Goal: Task Accomplishment & Management: Complete application form

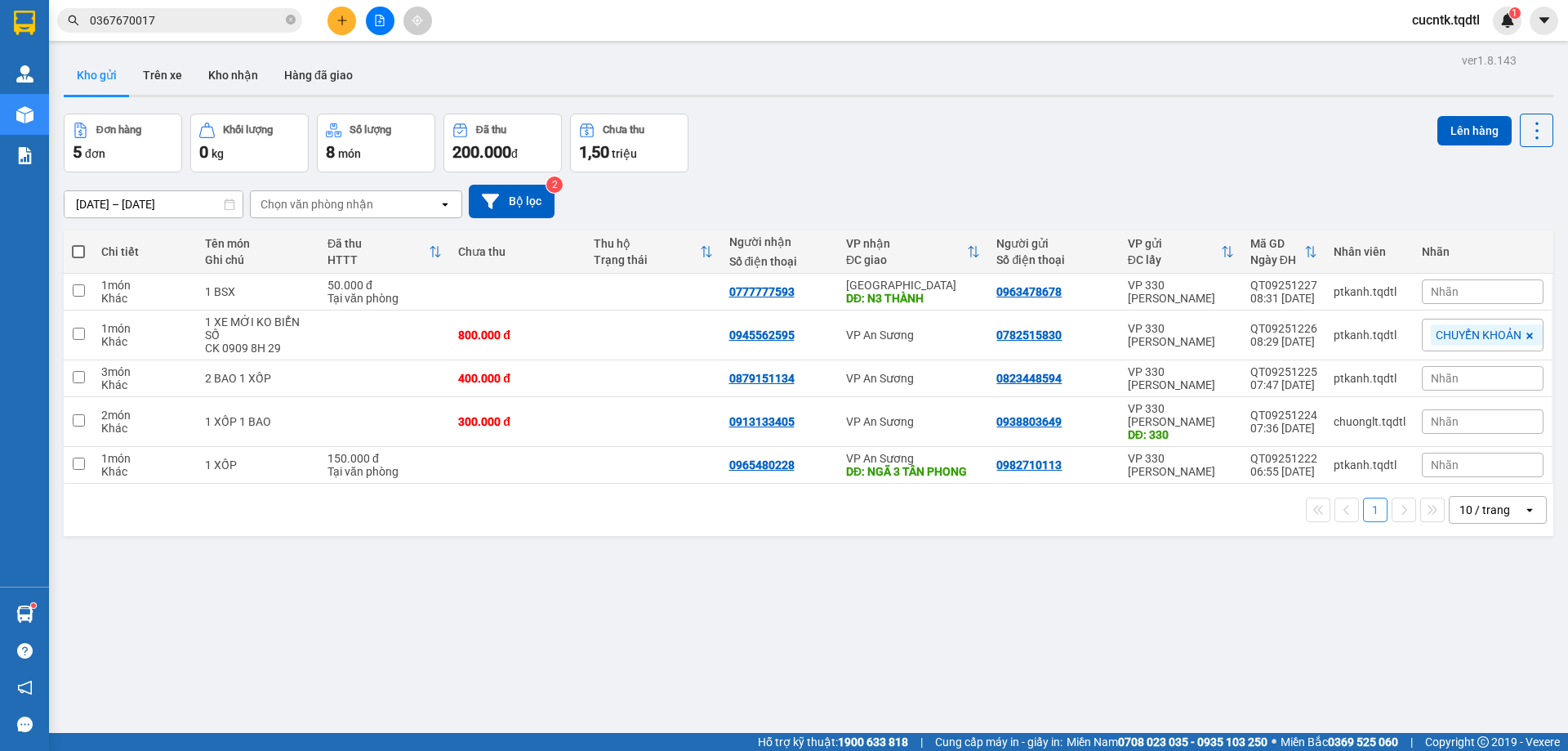
click at [349, 21] on button at bounding box center [341, 21] width 29 height 29
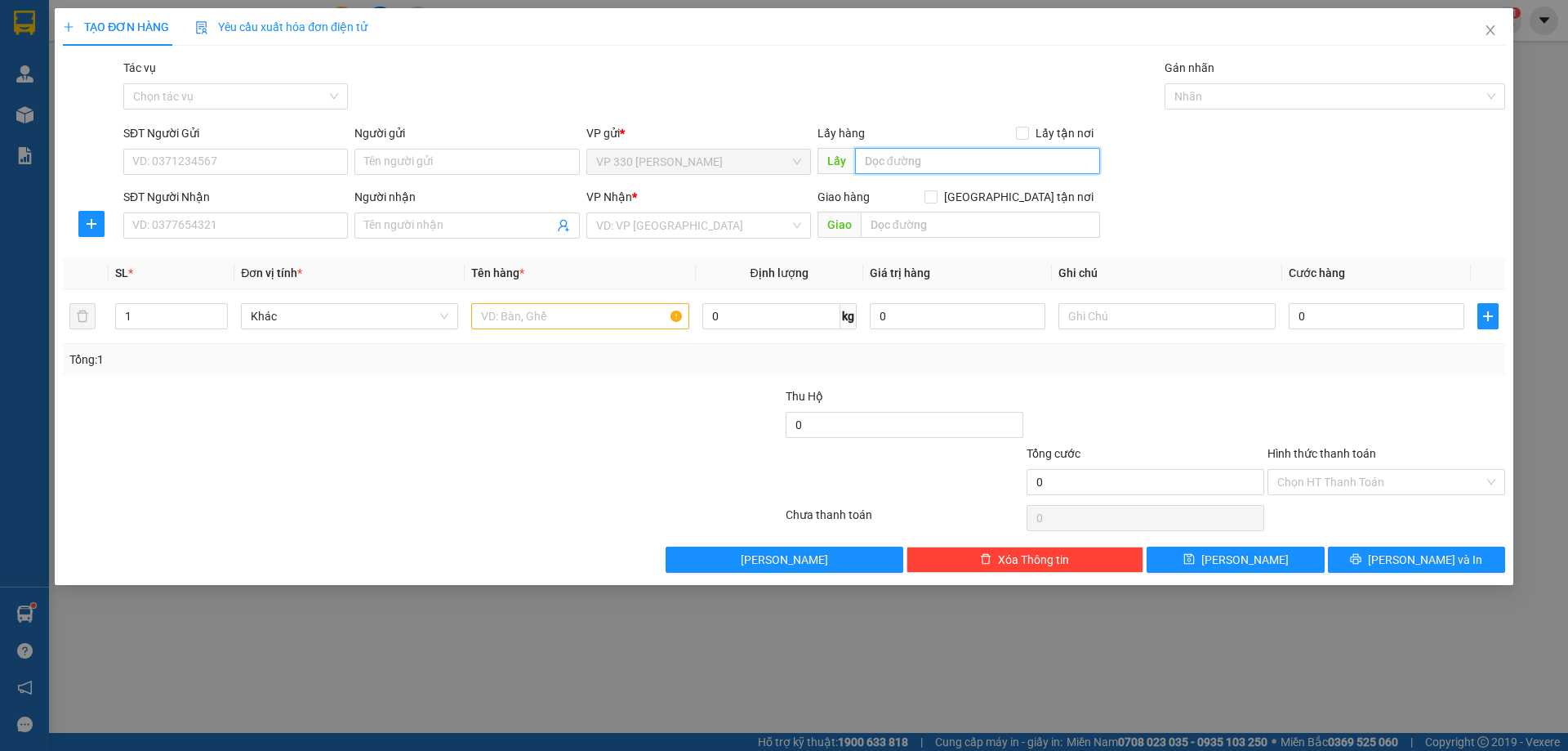
click at [941, 167] on input "text" at bounding box center [978, 161] width 245 height 26
type input "VP [PERSON_NAME]"
click at [226, 230] on input "SĐT Người Nhận" at bounding box center [236, 225] width 225 height 26
type input "0975551649"
click at [702, 221] on input "search" at bounding box center [693, 225] width 193 height 25
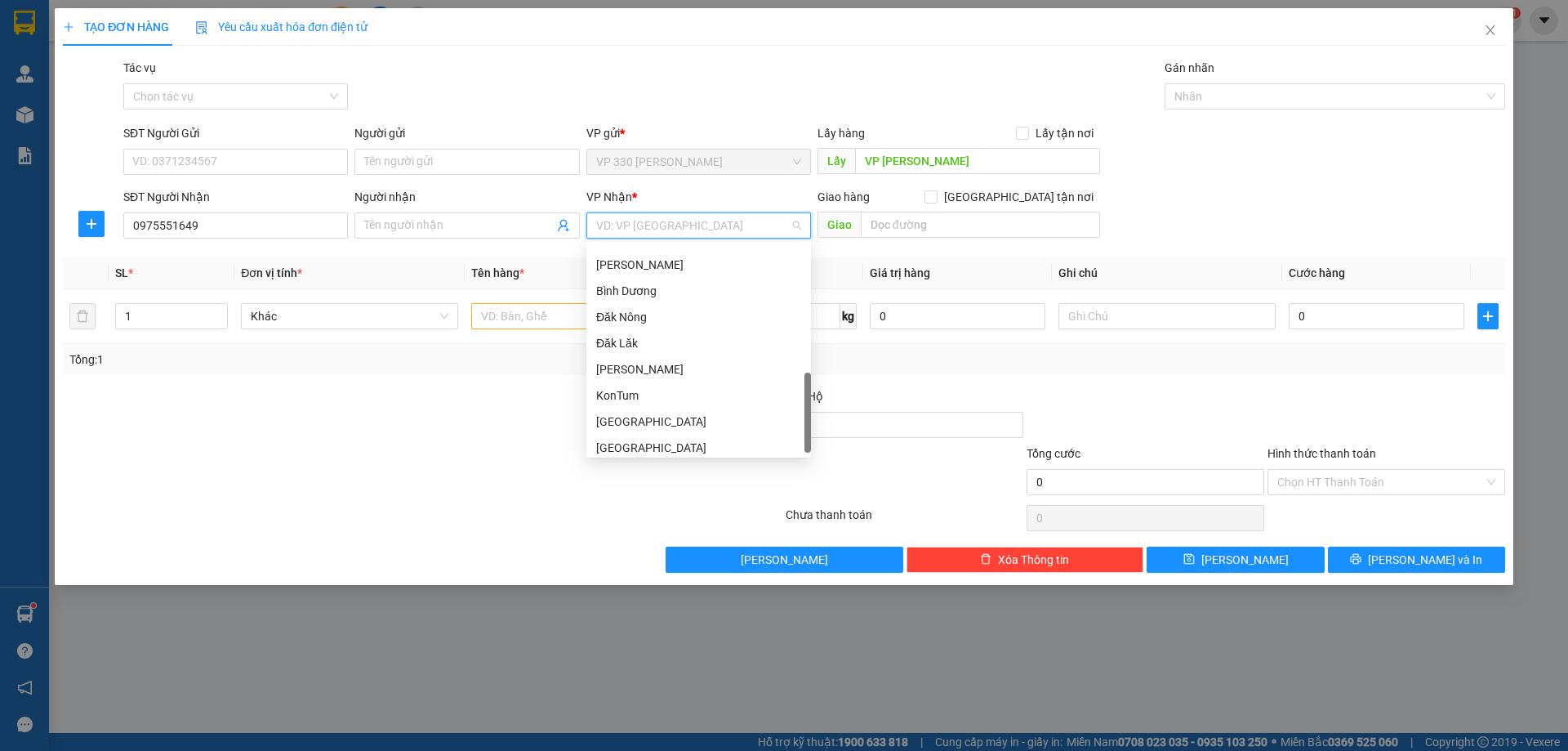
scroll to position [471, 0]
click at [651, 330] on div "Đăk Lăk" at bounding box center [699, 337] width 205 height 18
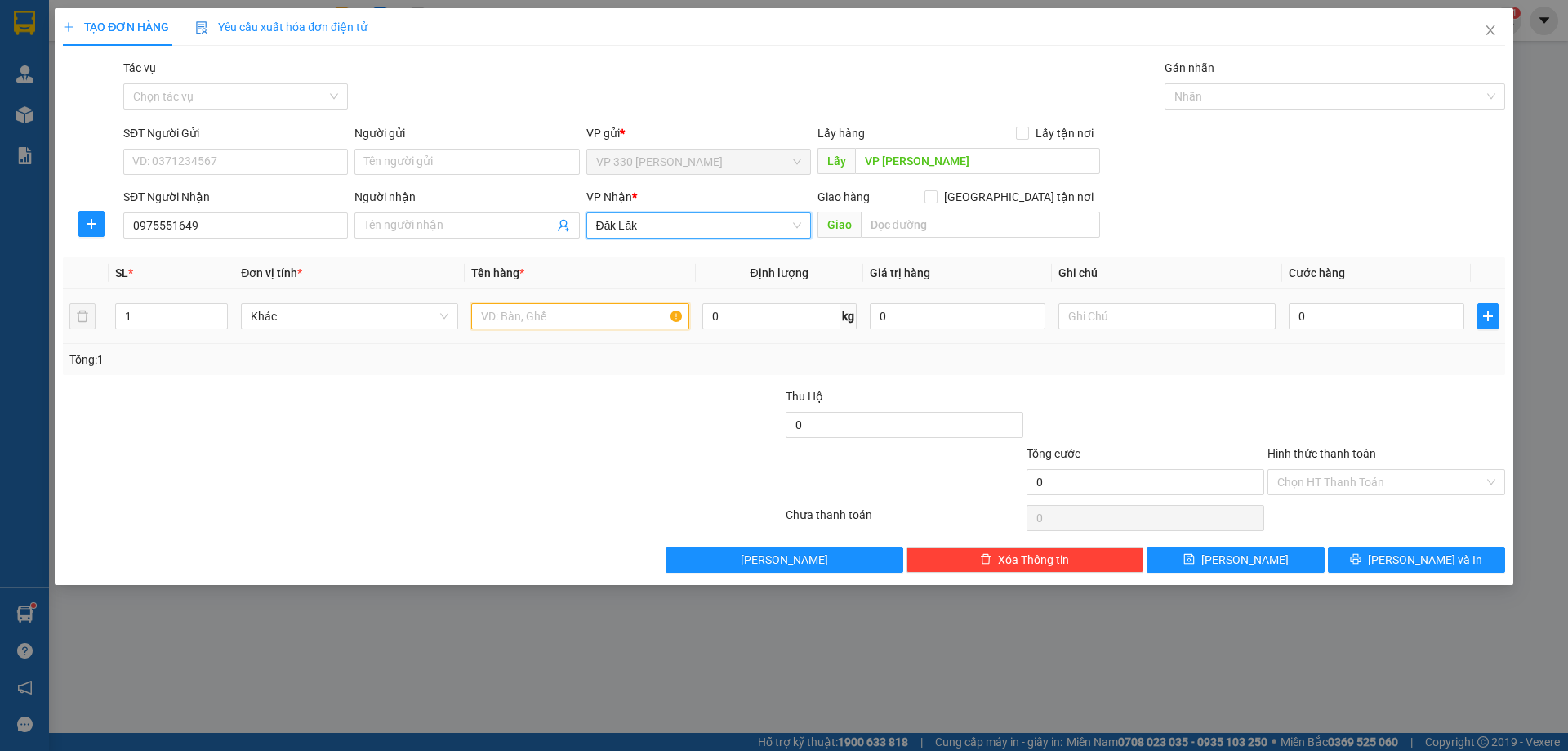
click at [610, 318] on input "text" at bounding box center [580, 316] width 217 height 26
type input "1 GIẤY NHỎ"
click at [1320, 330] on div "0" at bounding box center [1377, 316] width 176 height 33
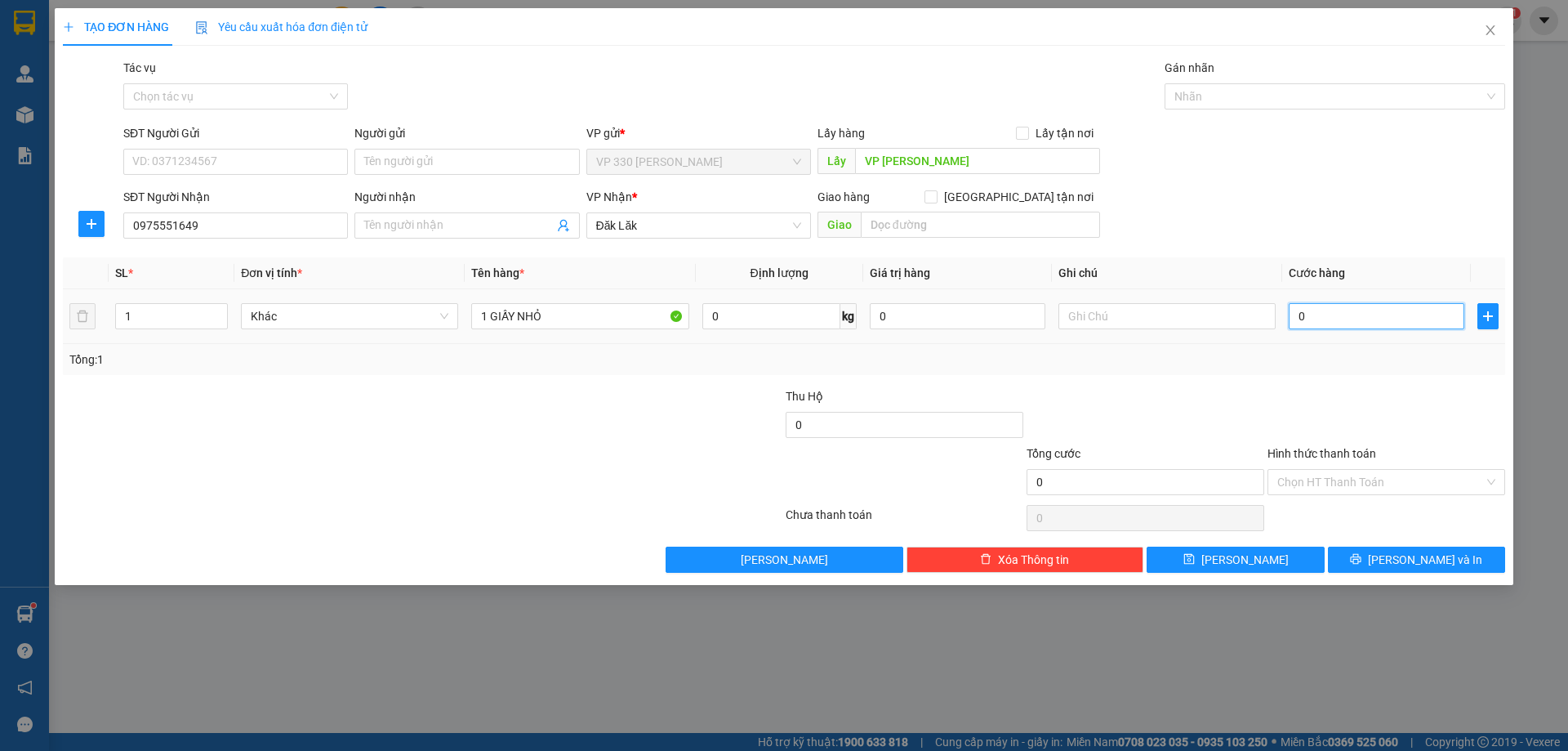
click at [1328, 325] on input "0" at bounding box center [1377, 316] width 176 height 26
type input "5"
type input "50"
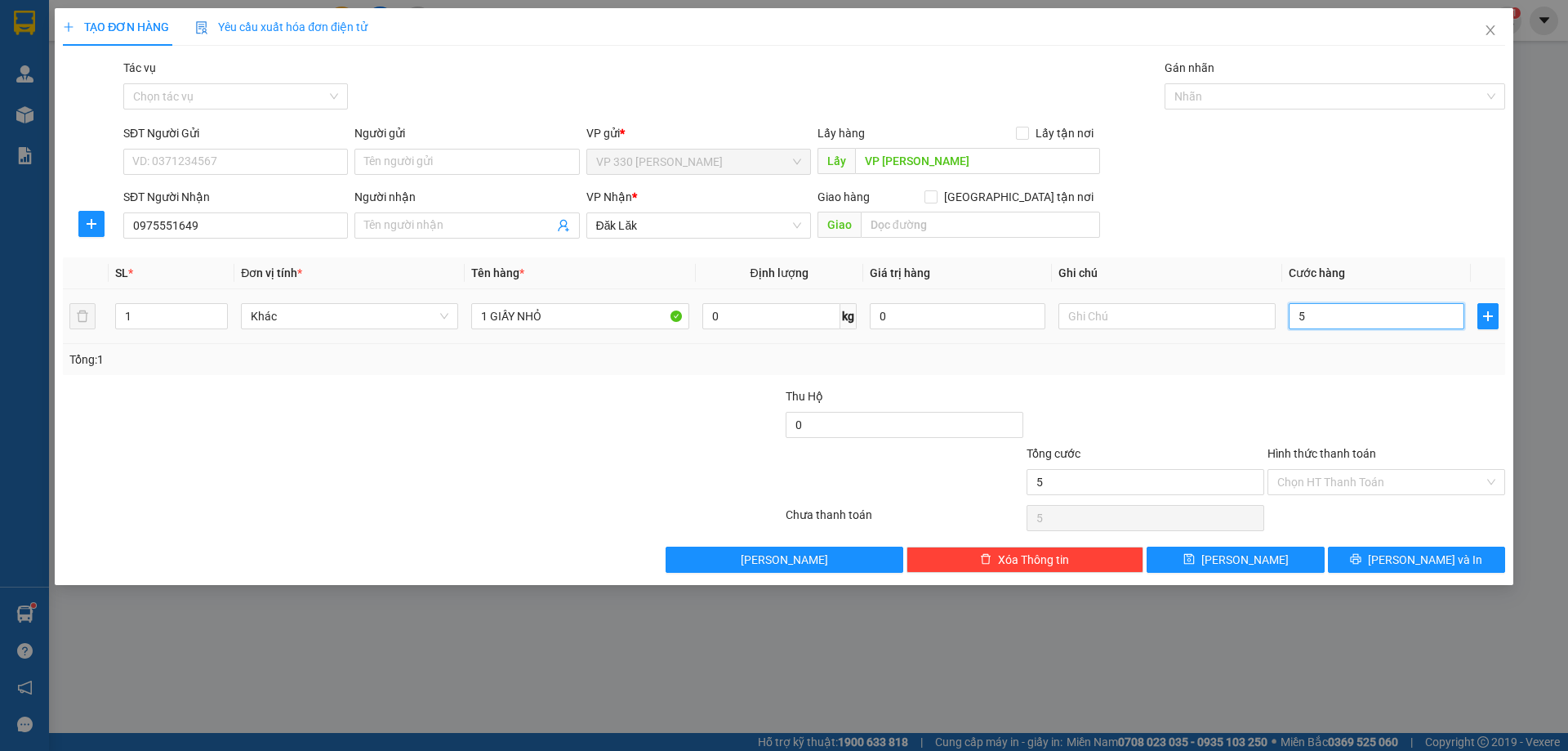
type input "50"
type input "500"
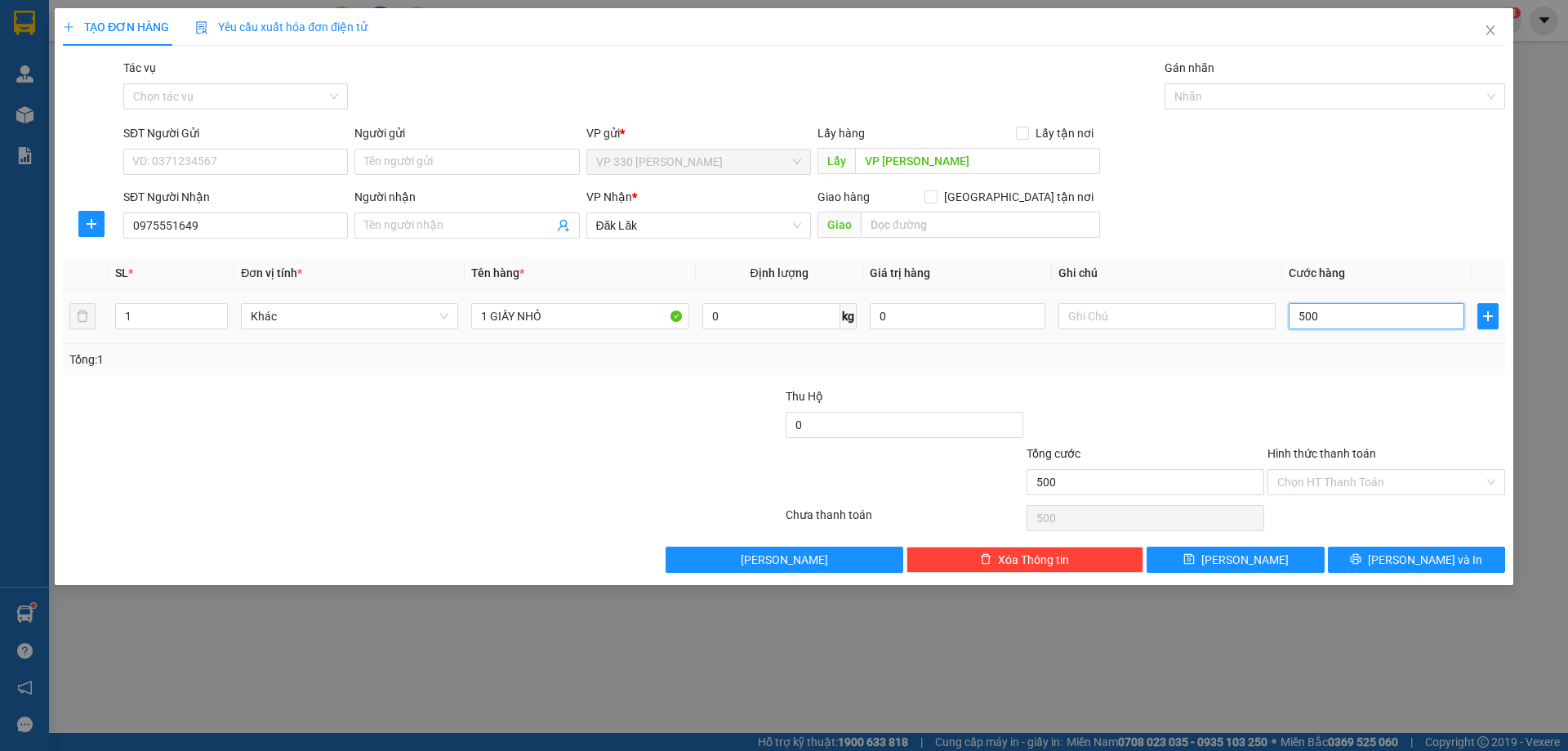
type input "5.000"
type input "50.000"
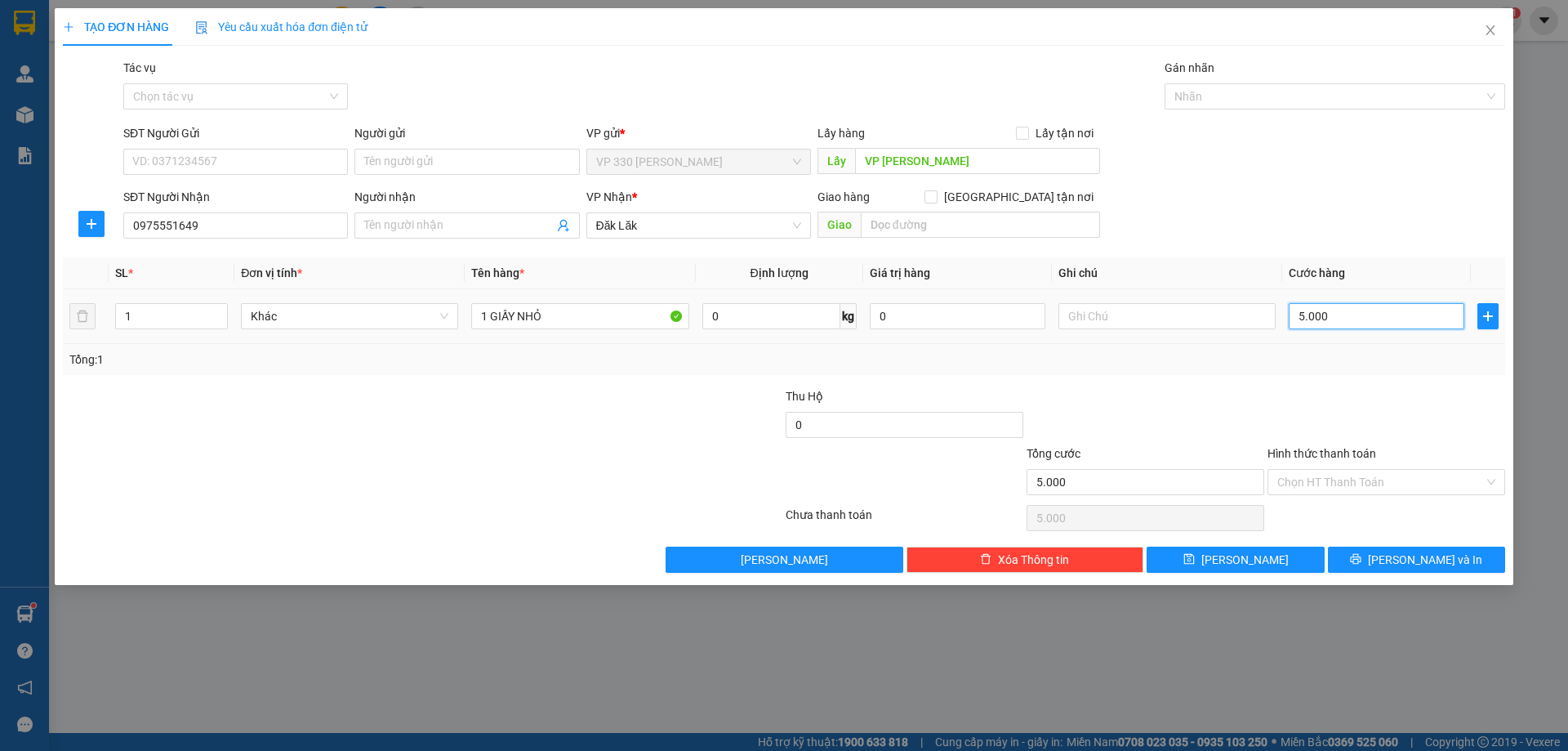
type input "50.000"
click at [1364, 475] on input "Hình thức thanh toán" at bounding box center [1381, 482] width 206 height 25
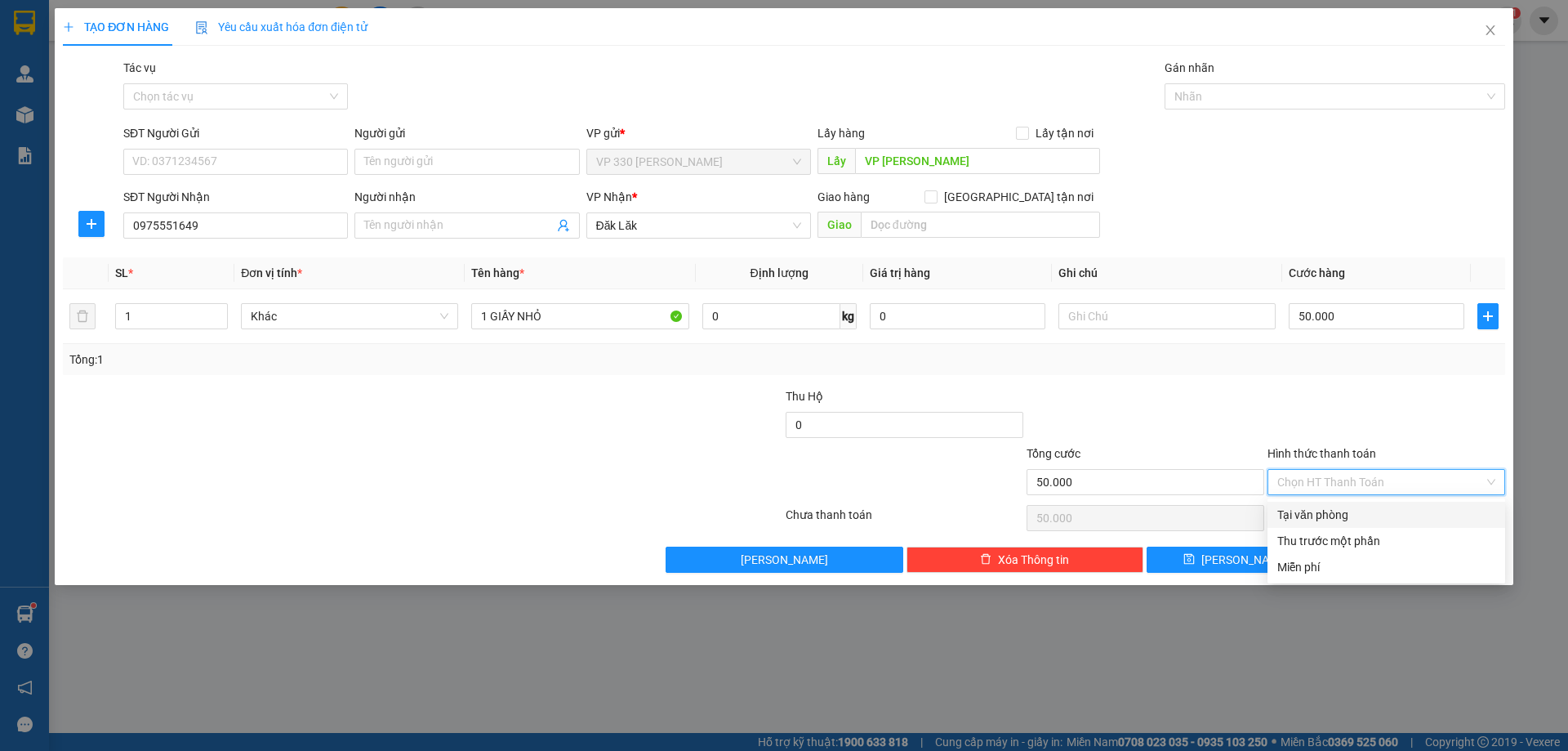
click at [1356, 514] on div "Tại văn phòng" at bounding box center [1386, 514] width 218 height 18
type input "0"
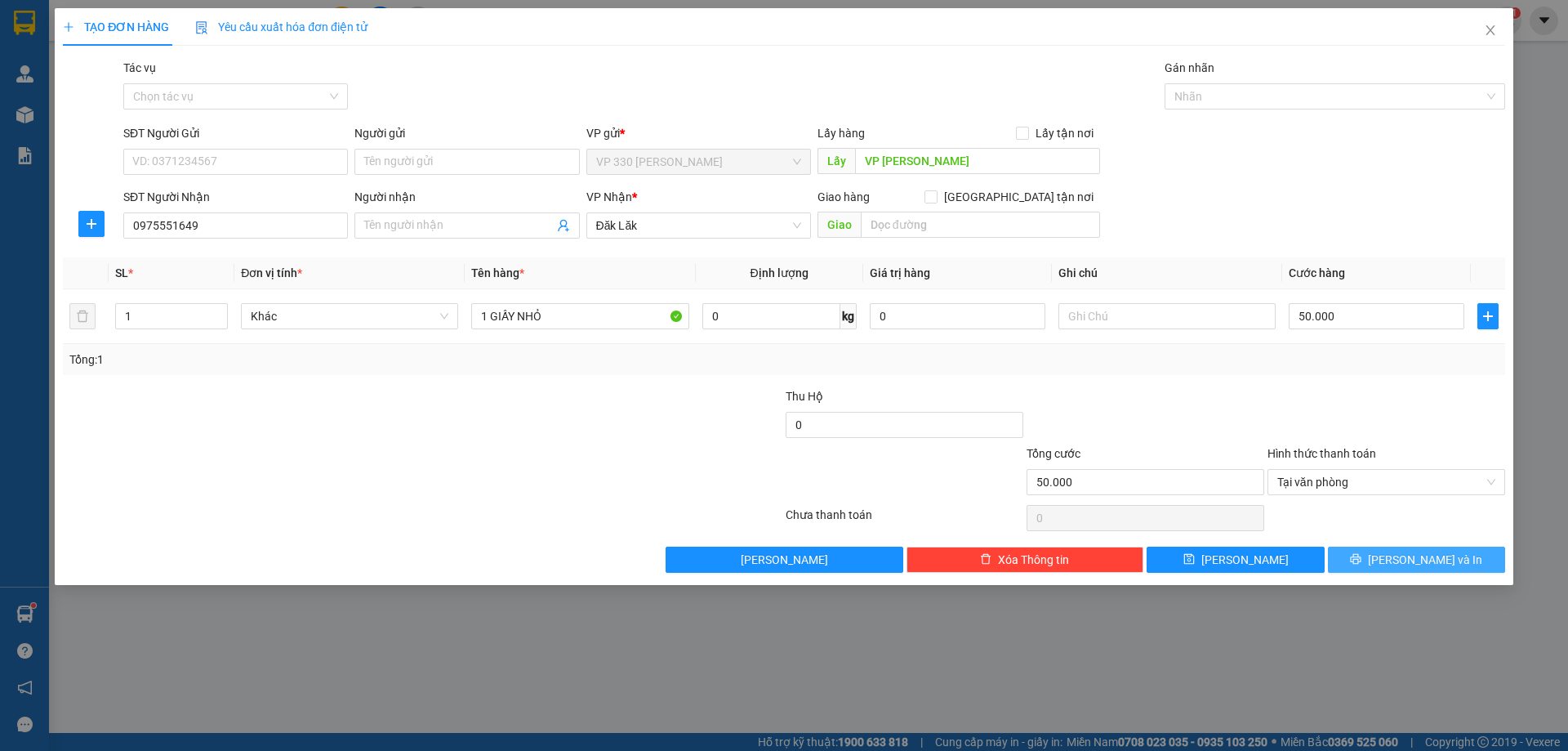
click at [1378, 561] on button "[PERSON_NAME] và In" at bounding box center [1417, 560] width 178 height 26
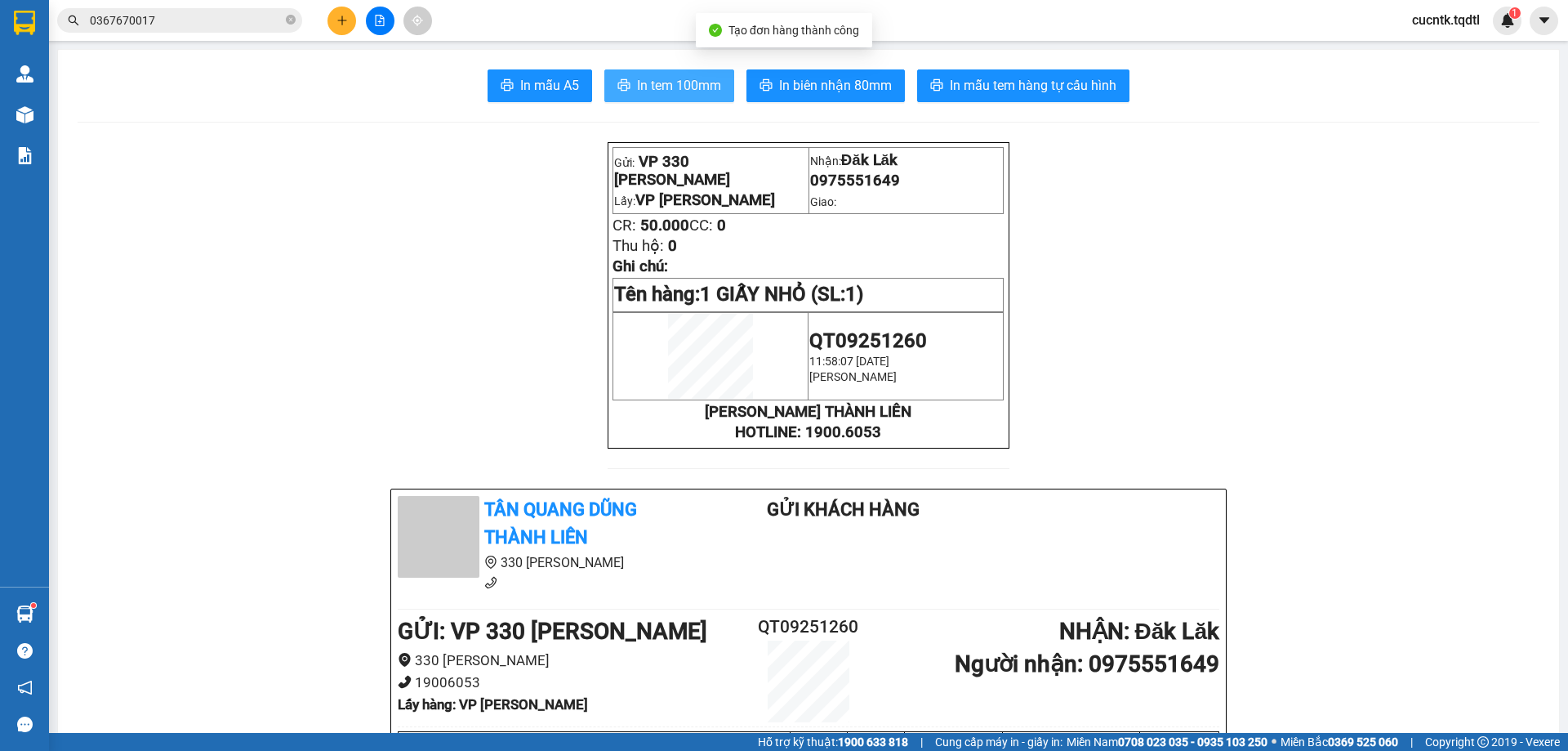
click at [660, 87] on span "In tem 100mm" at bounding box center [679, 85] width 84 height 21
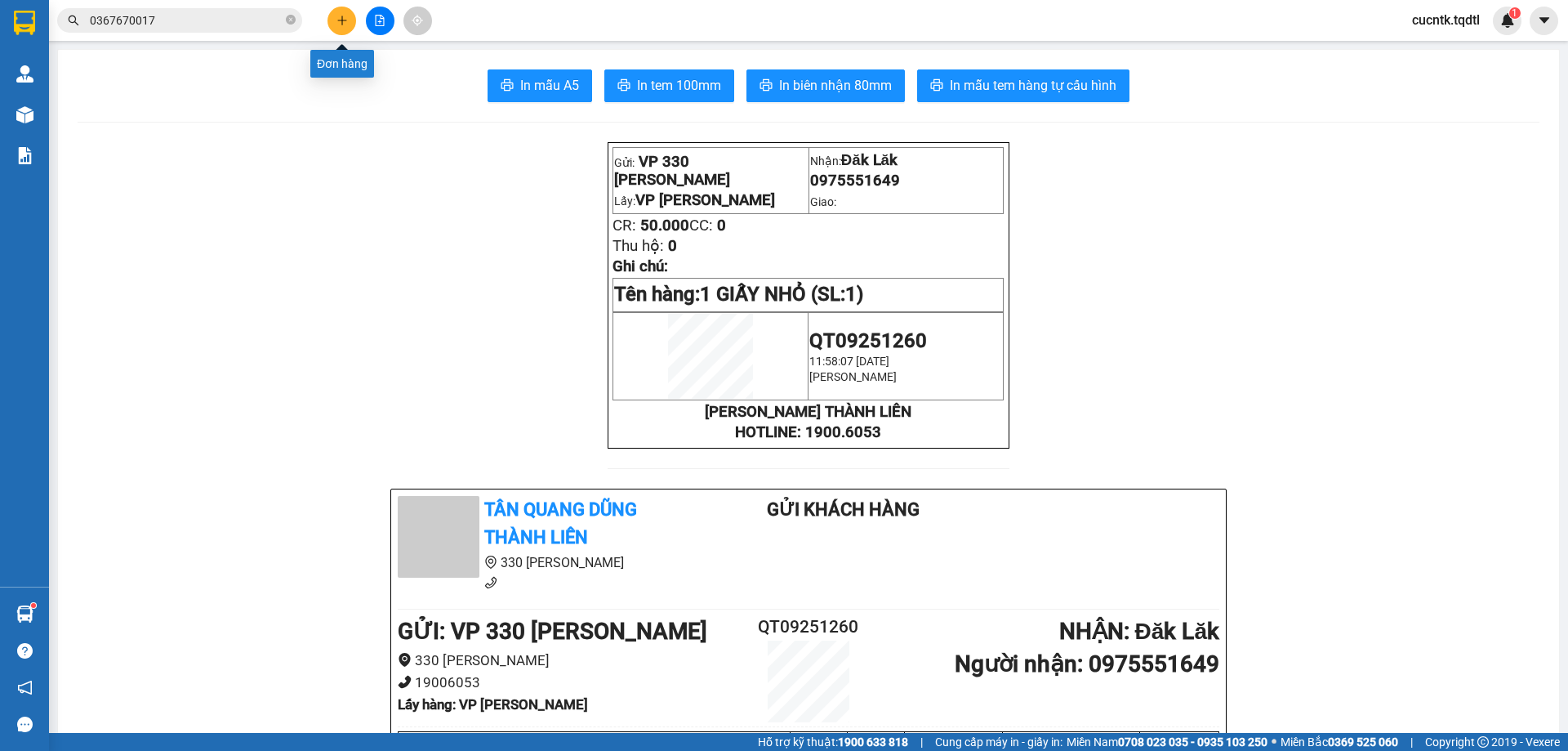
click at [347, 21] on icon "plus" at bounding box center [342, 21] width 12 height 12
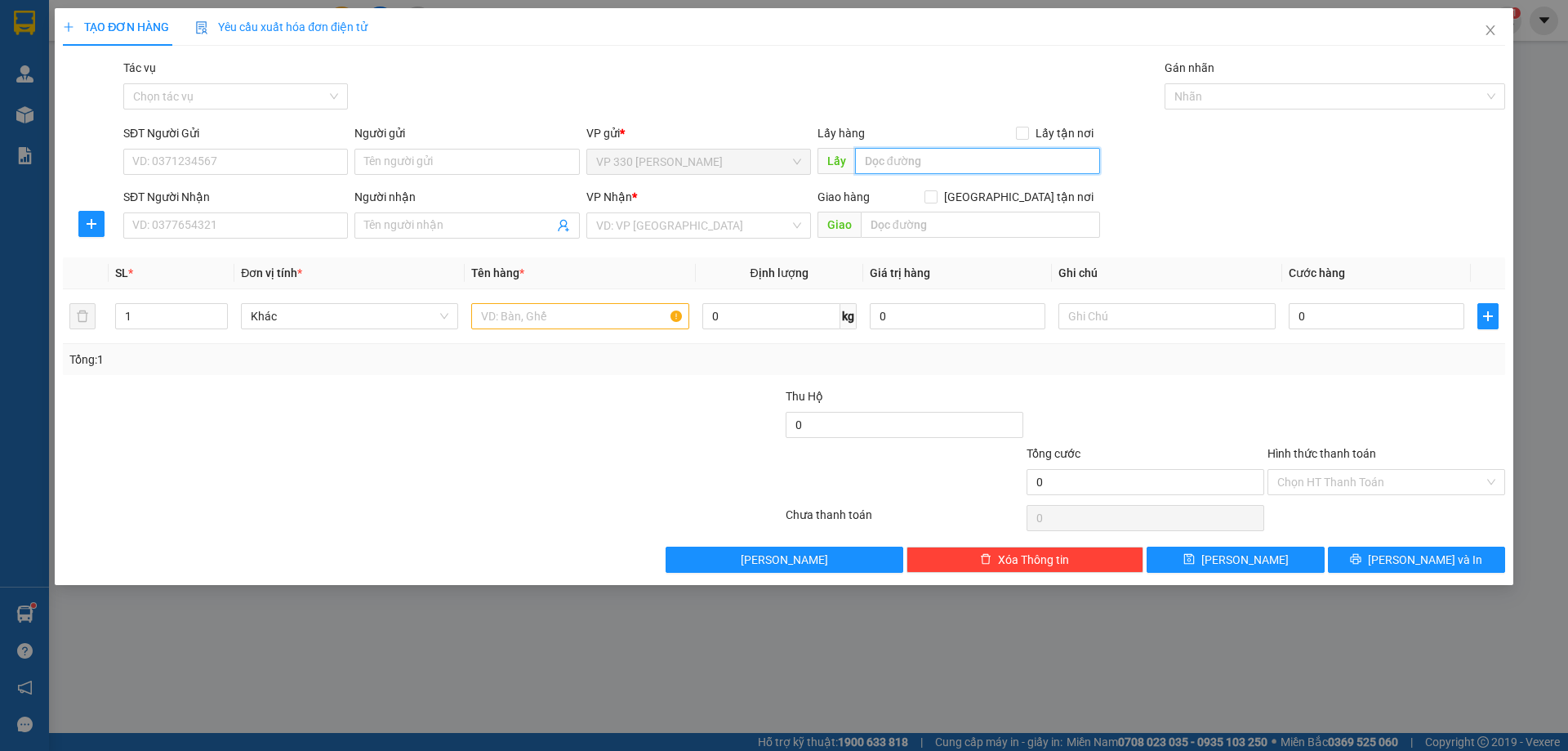
click at [946, 156] on input "text" at bounding box center [978, 161] width 245 height 26
type input "VP [PERSON_NAME]"
click at [282, 220] on input "SĐT Người Nhận" at bounding box center [236, 225] width 225 height 26
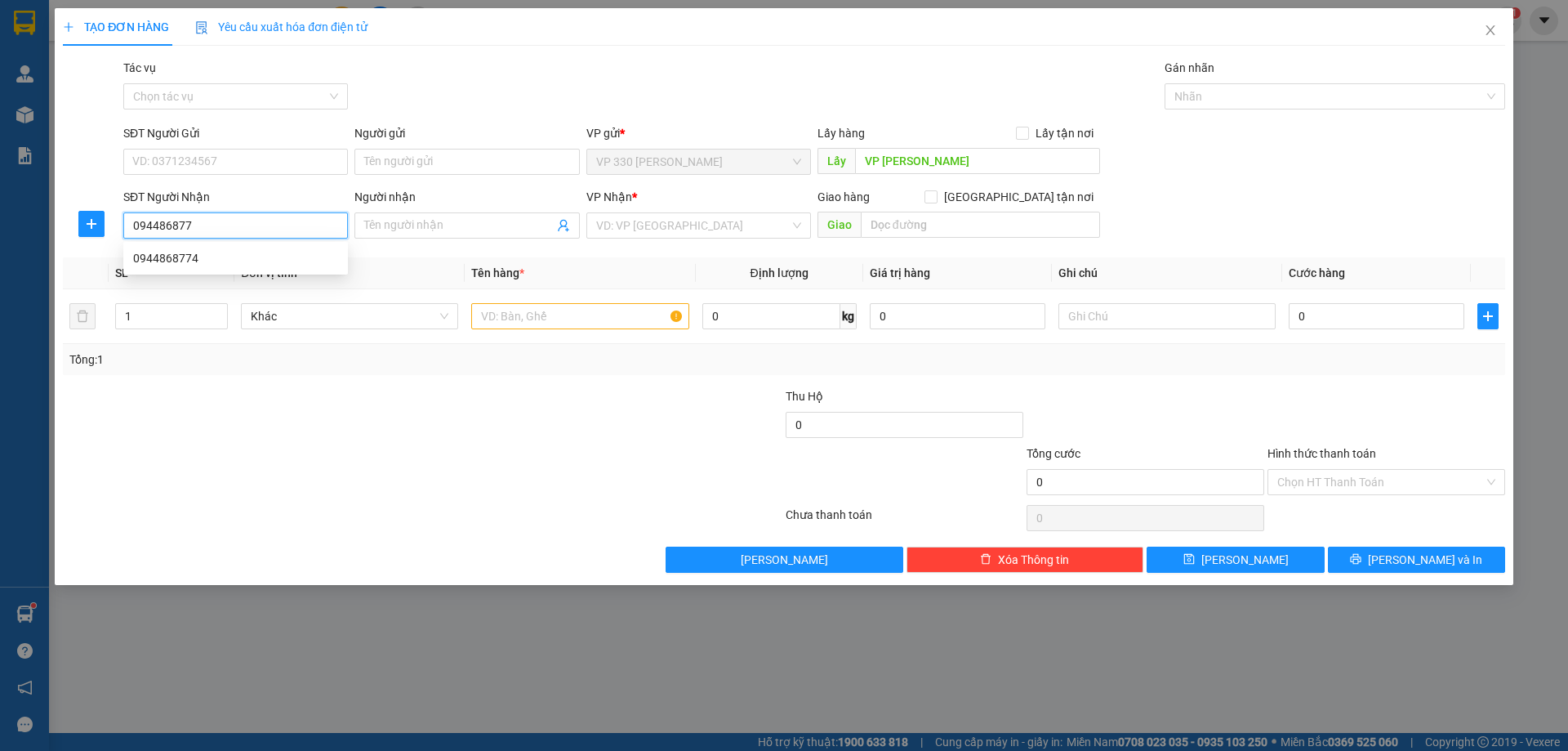
type input "0944868774"
click at [245, 258] on div "0944868774" at bounding box center [236, 258] width 205 height 18
type input "NGA TƯ SỞ SAO"
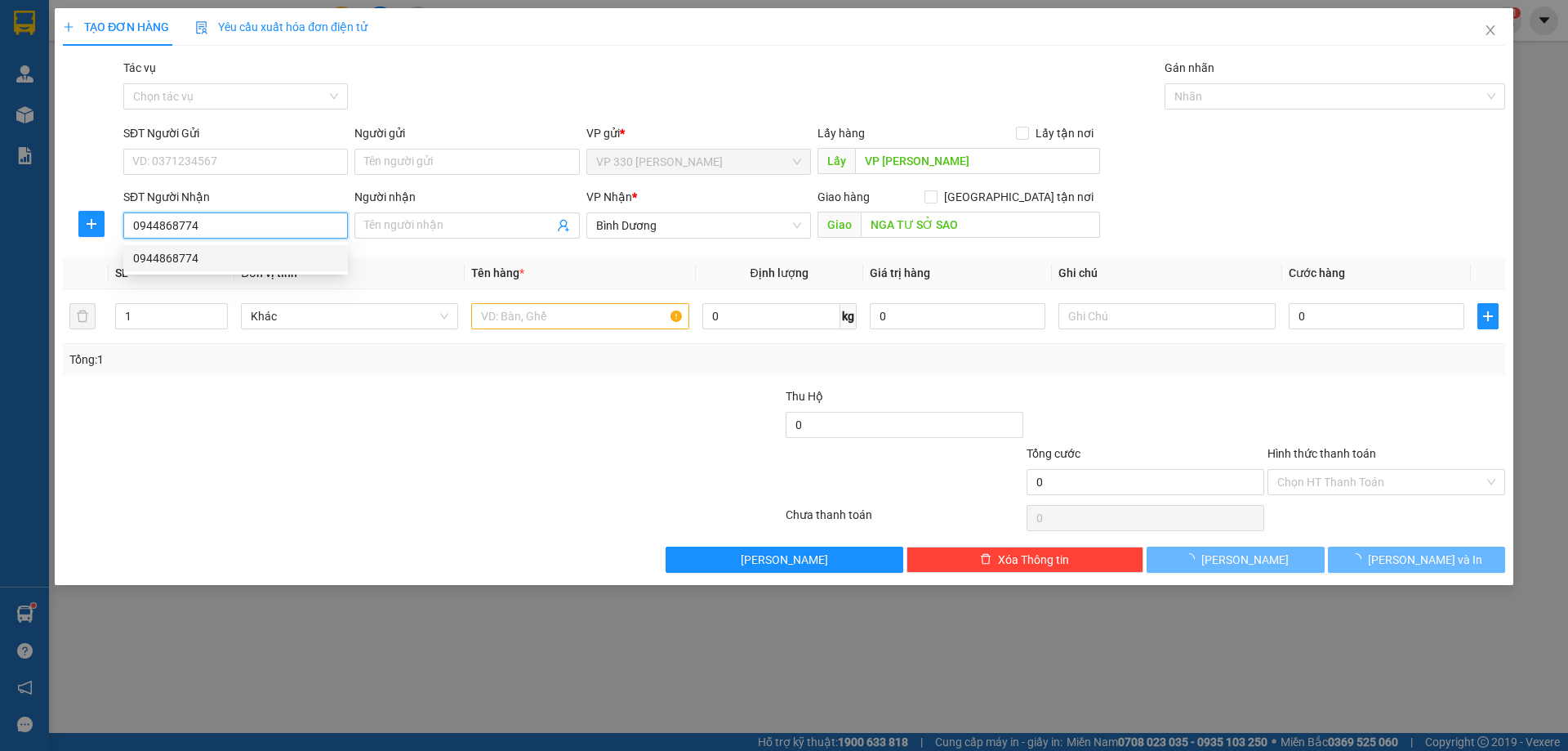
type input "500.000"
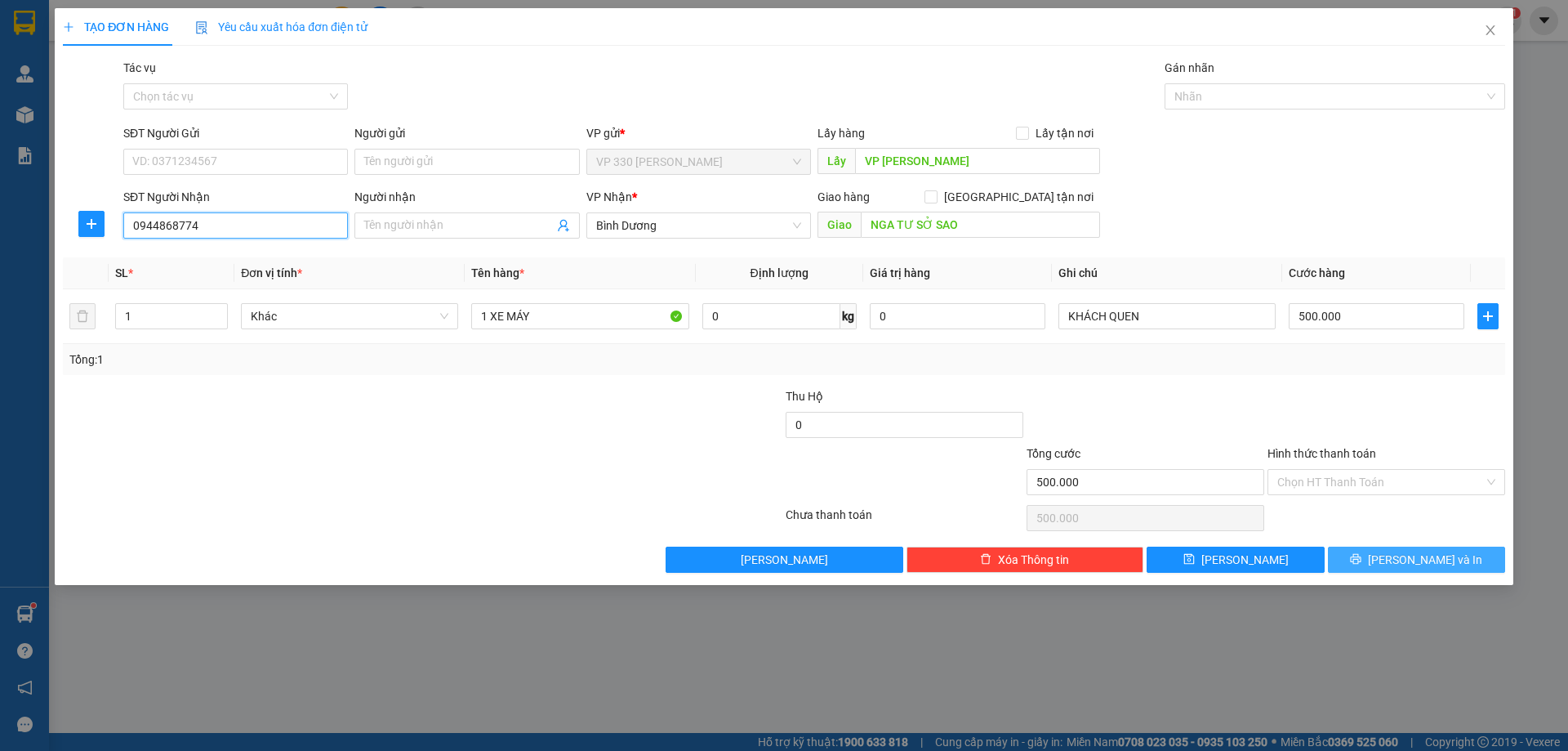
type input "0944868774"
click at [1440, 566] on span "[PERSON_NAME] và In" at bounding box center [1426, 560] width 114 height 18
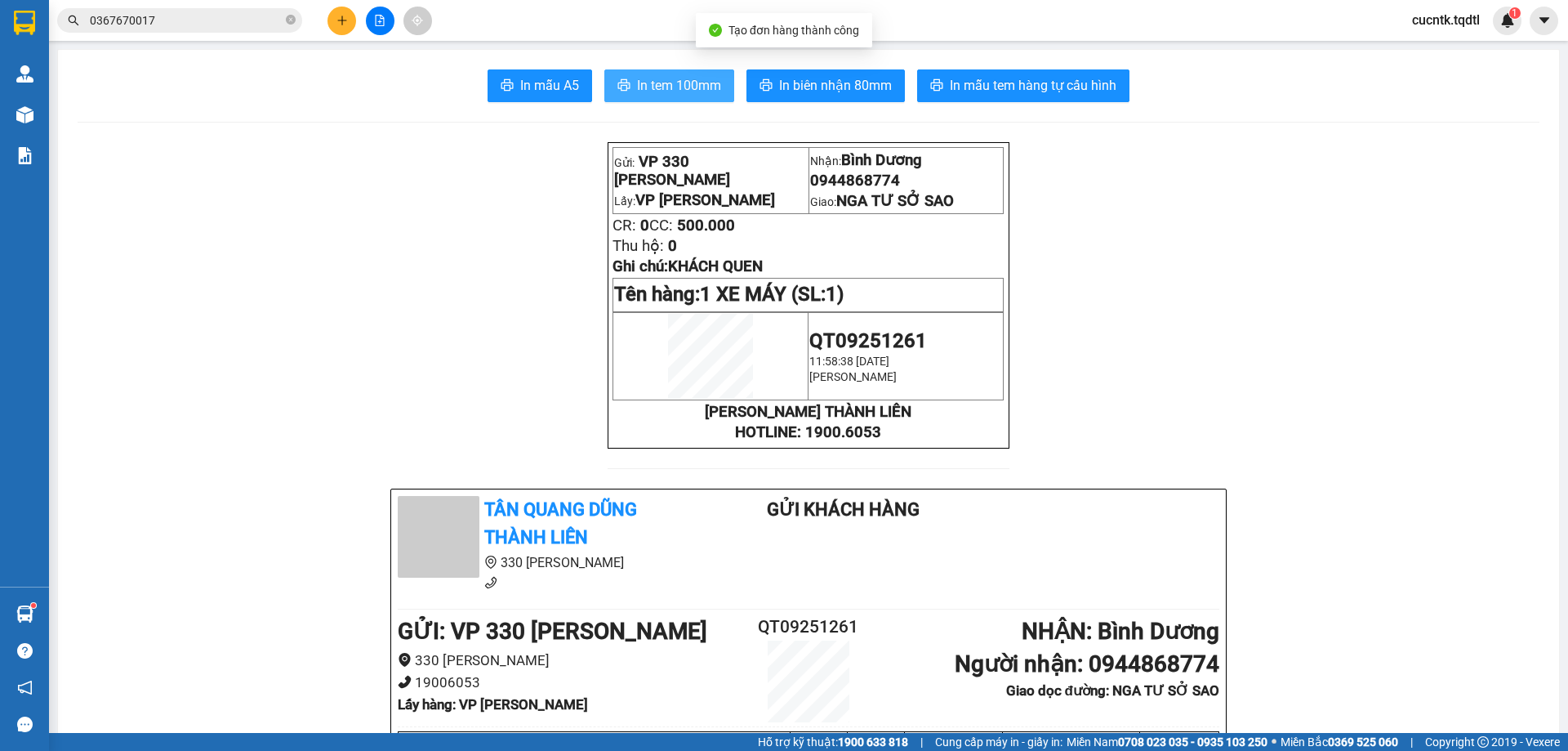
click at [683, 94] on span "In tem 100mm" at bounding box center [679, 85] width 84 height 21
